Goal: Task Accomplishment & Management: Manage account settings

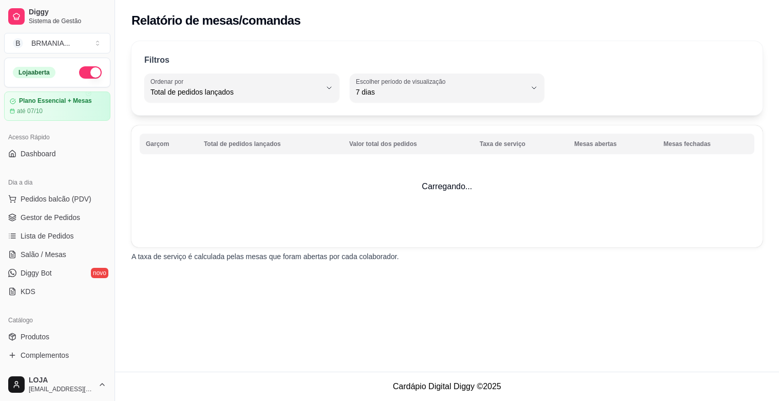
select select "TOTAL_OF_ORDERS"
select select "7"
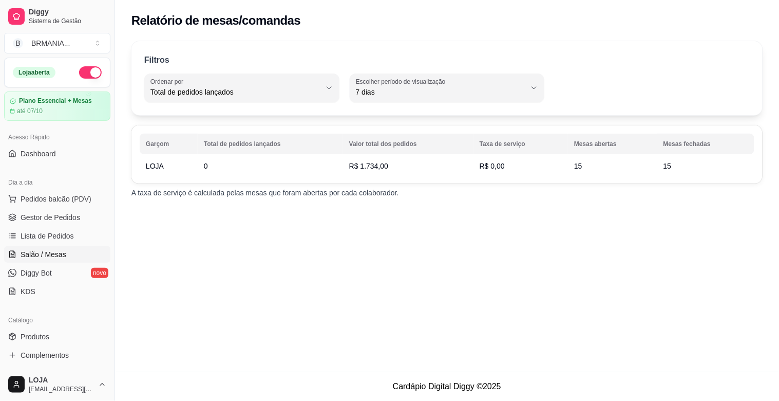
click at [51, 258] on span "Salão / Mesas" at bounding box center [44, 254] width 46 height 10
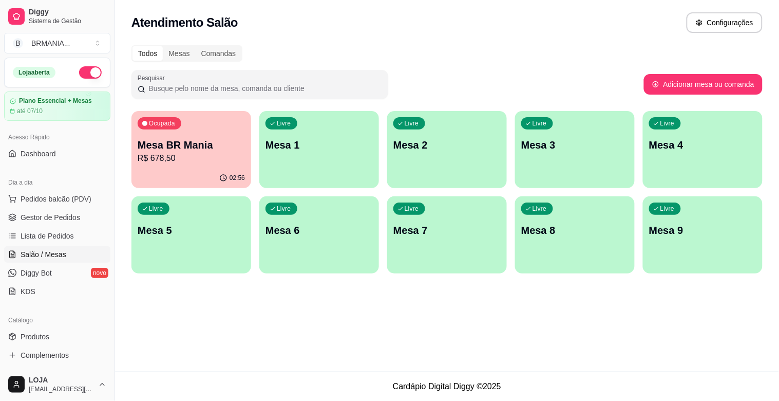
click at [81, 70] on button "button" at bounding box center [90, 72] width 23 height 12
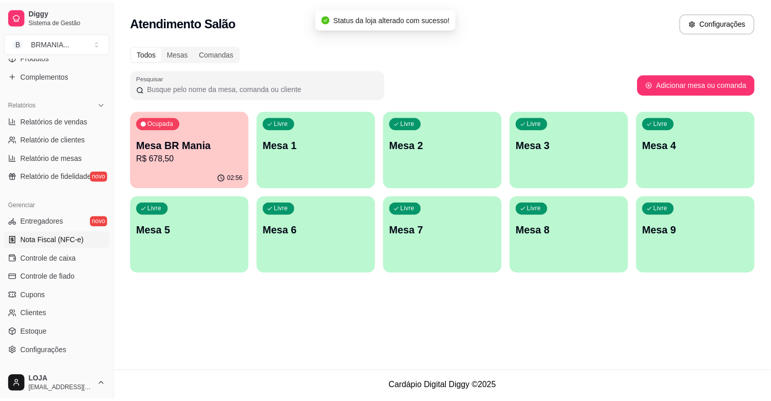
scroll to position [285, 0]
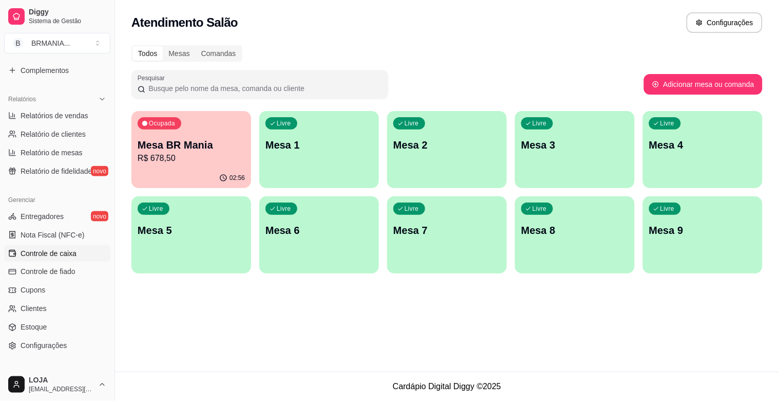
click at [70, 249] on span "Controle de caixa" at bounding box center [49, 253] width 56 height 10
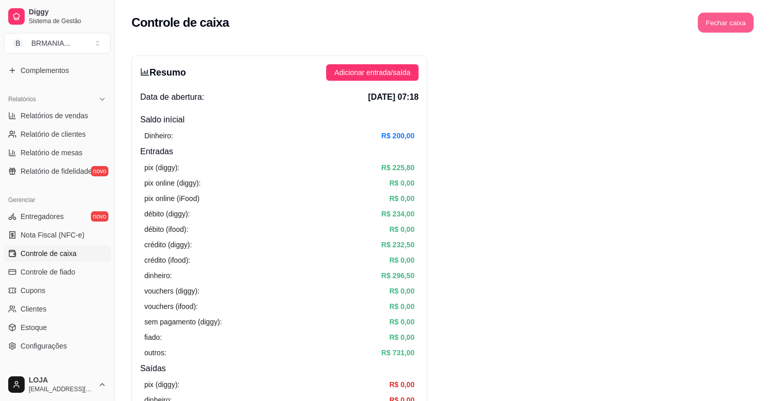
click at [737, 21] on button "Fechar caixa" at bounding box center [726, 23] width 56 height 20
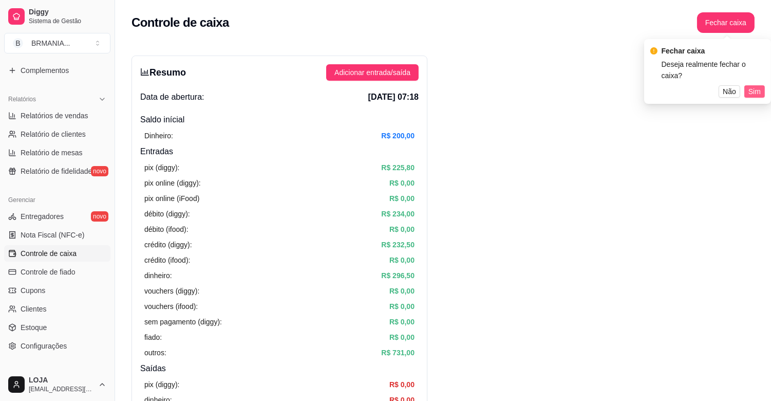
click at [753, 86] on span "Sim" at bounding box center [755, 91] width 12 height 11
